Goal: Navigation & Orientation: Find specific page/section

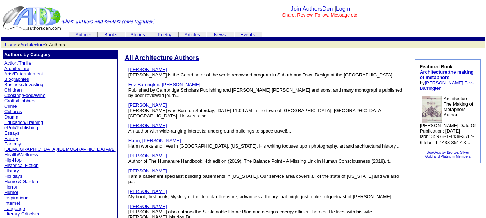
click at [134, 58] on font "All Architecture Authors" at bounding box center [162, 57] width 74 height 7
click at [137, 58] on font "All Architecture Authors" at bounding box center [162, 57] width 74 height 7
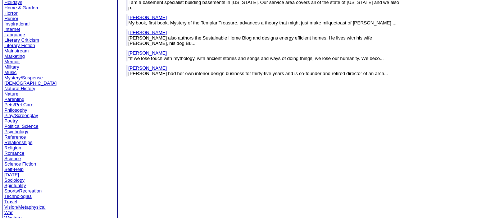
scroll to position [193, 0]
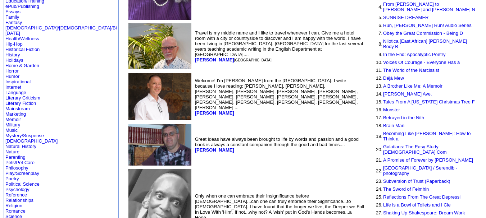
scroll to position [144, 0]
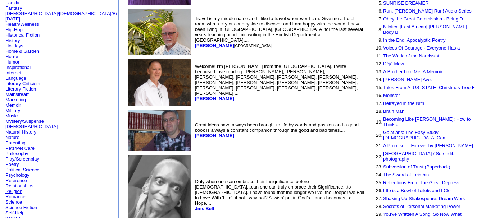
click at [15, 189] on link "Religion" at bounding box center [13, 191] width 17 height 5
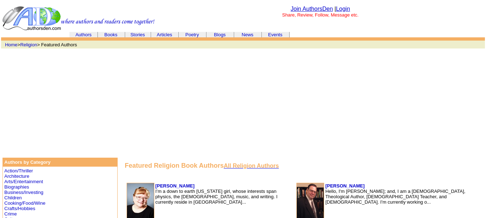
click at [231, 165] on font "All Religion Authors" at bounding box center [251, 166] width 55 height 6
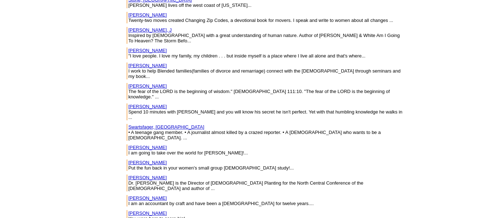
scroll to position [6548, 0]
